Goal: Information Seeking & Learning: Learn about a topic

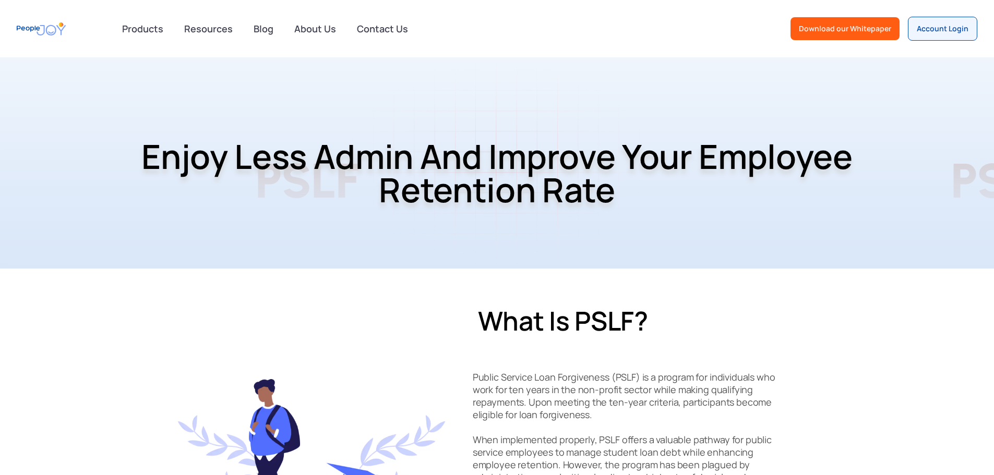
click at [886, 132] on div "PSLF" at bounding box center [603, 181] width 696 height 106
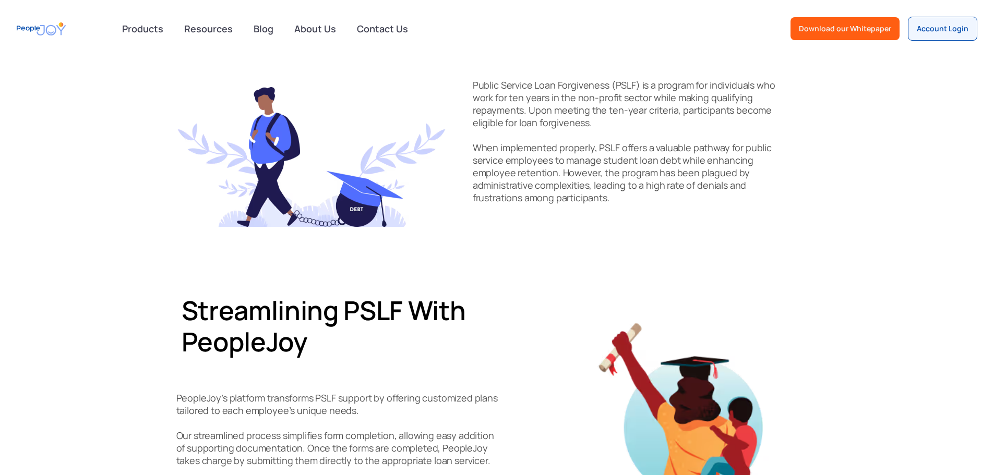
scroll to position [156, 0]
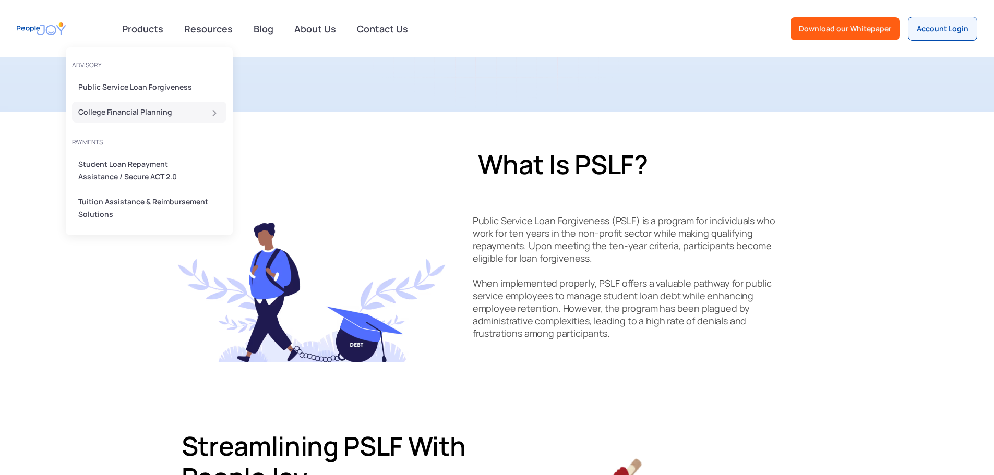
click at [137, 109] on div "College Financial Planning" at bounding box center [146, 112] width 136 height 13
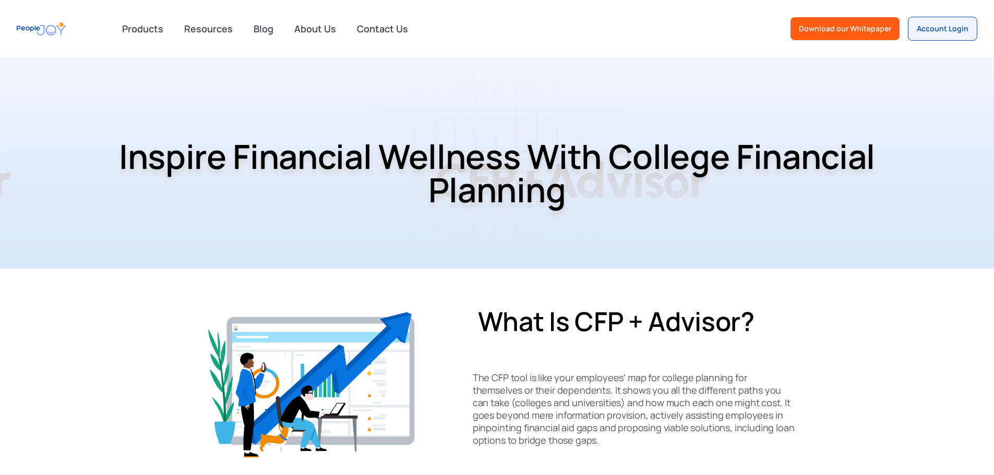
click at [889, 305] on section "What is CFP + Advisor? The CFP tool is like your employees' map for college pla…" at bounding box center [497, 385] width 994 height 233
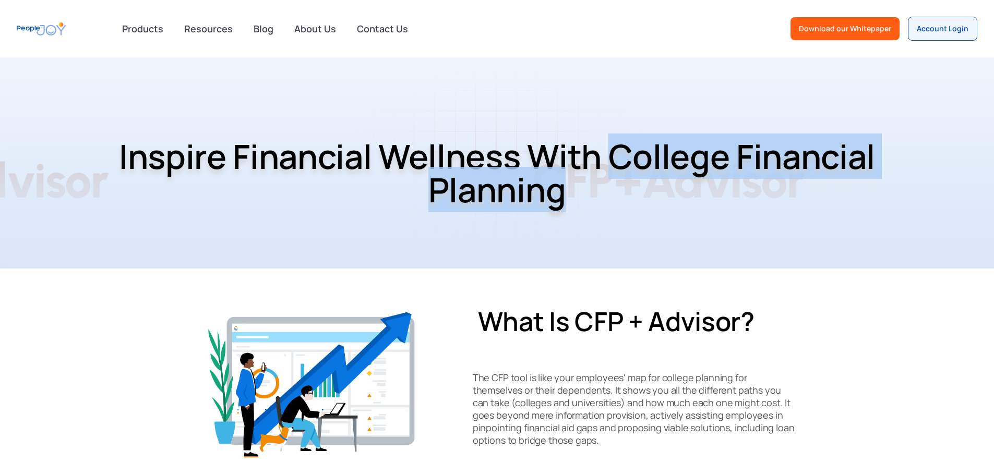
drag, startPoint x: 734, startPoint y: 151, endPoint x: 767, endPoint y: 192, distance: 52.0
click at [767, 192] on h1 "Inspire Financial Wellness With College Financial Planning" at bounding box center [497, 173] width 772 height 121
copy h1 "College Financial Planning"
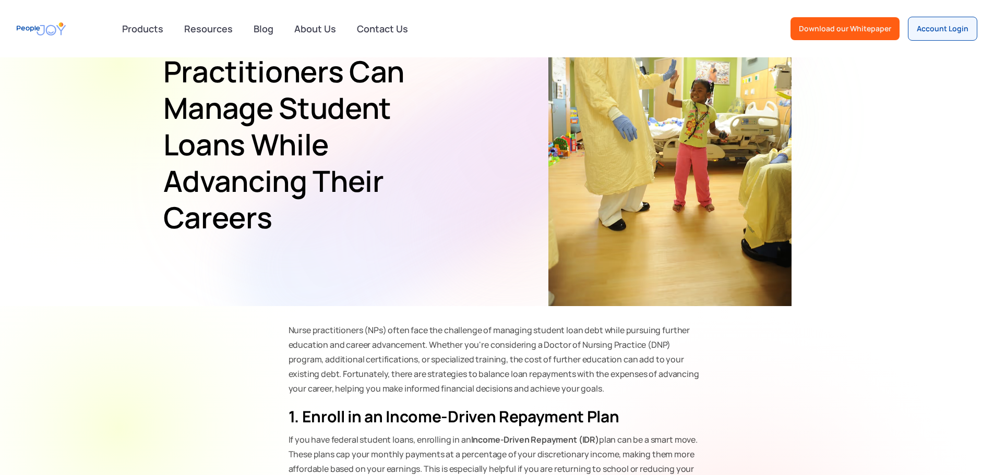
scroll to position [104, 0]
